Goal: Find specific page/section: Find specific page/section

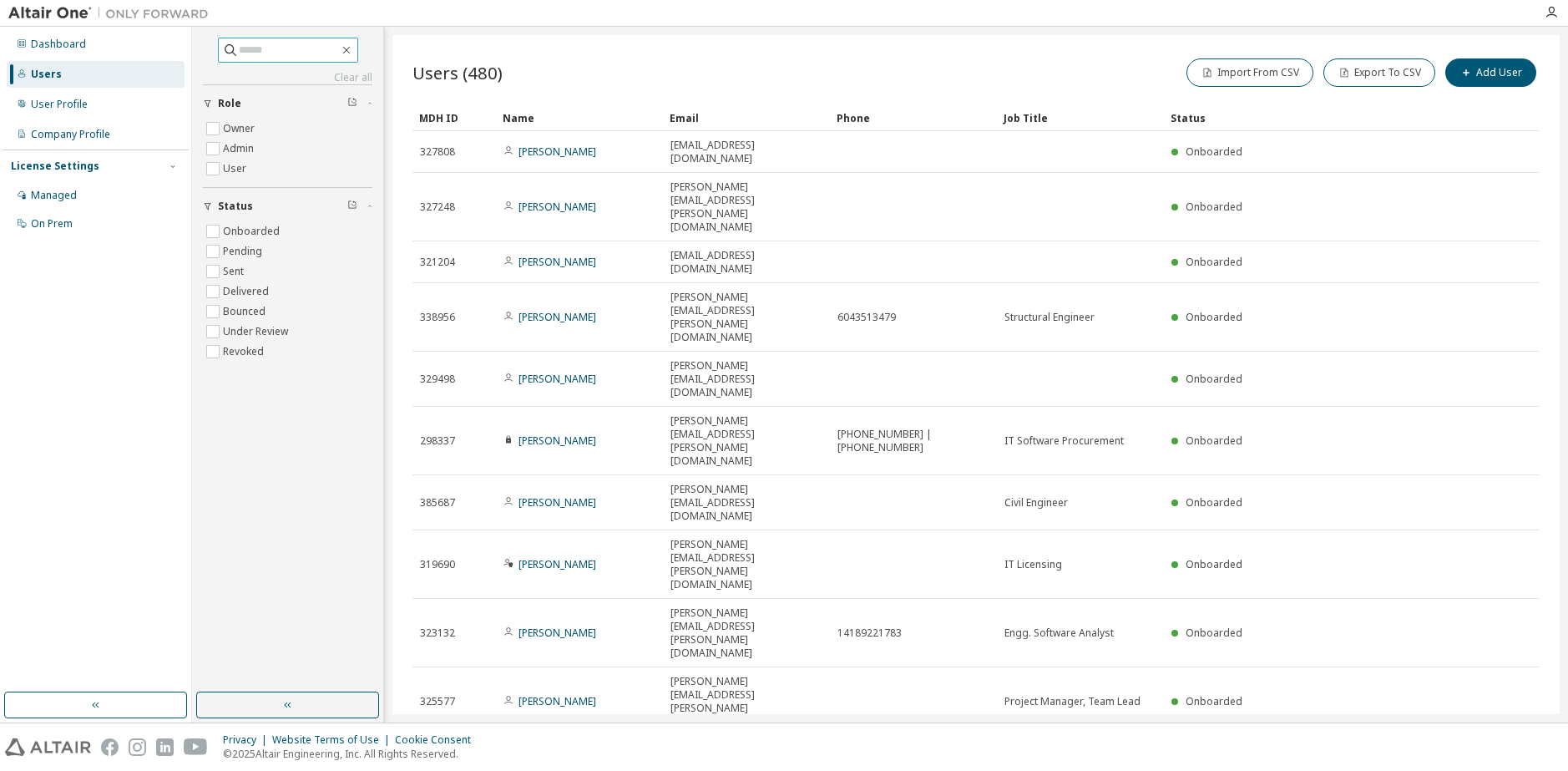
click at [267, 53] on input "text" at bounding box center [288, 50] width 100 height 17
paste input "**********"
type input "**********"
